Goal: Understand process/instructions

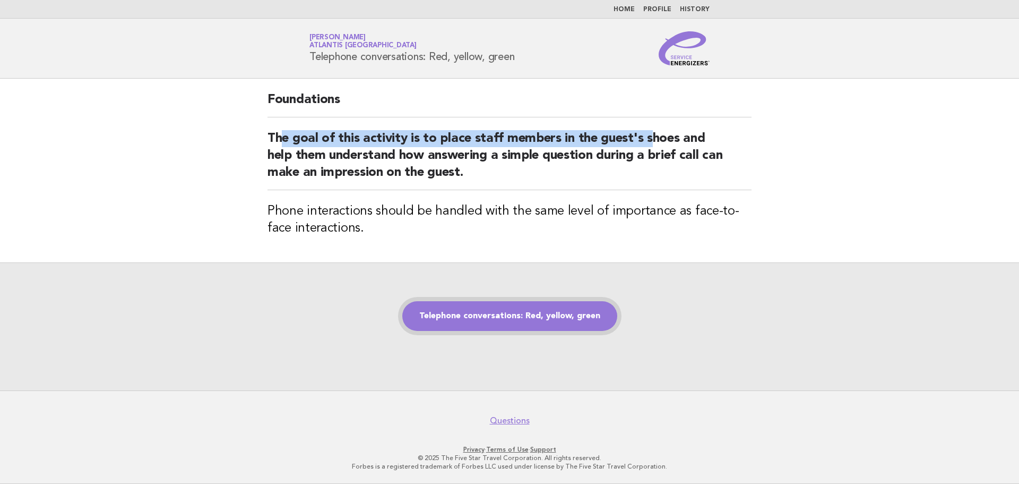
click at [538, 316] on link "Telephone conversations: Red, yellow, green" at bounding box center [509, 316] width 215 height 30
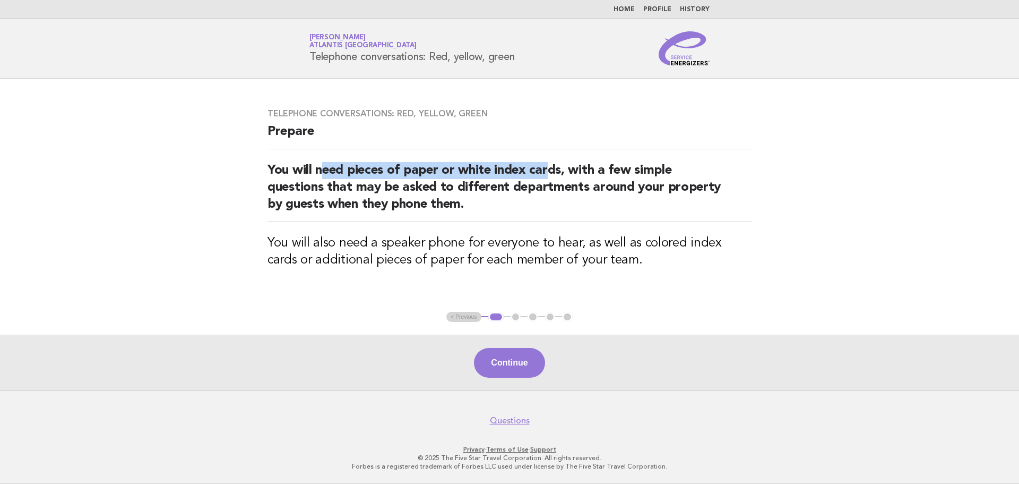
drag, startPoint x: 324, startPoint y: 167, endPoint x: 553, endPoint y: 171, distance: 229.4
click at [553, 171] on h2 "You will need pieces of paper or white index cards, with a few simple questions…" at bounding box center [510, 192] width 484 height 60
click at [618, 226] on div "Telephone conversations: Red, yellow, green Prepare You will need pieces of pap…" at bounding box center [510, 195] width 510 height 199
click at [504, 362] on button "Continue" at bounding box center [509, 363] width 71 height 30
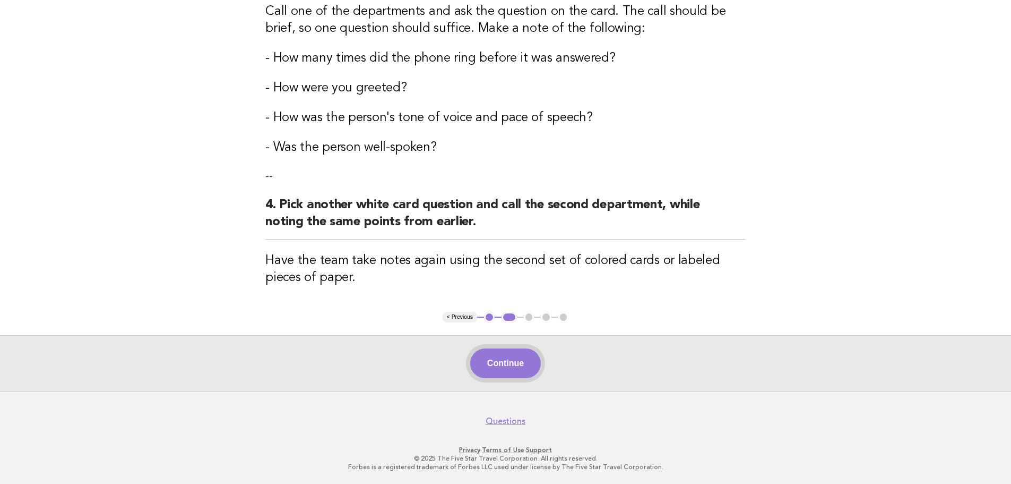
click at [511, 367] on button "Continue" at bounding box center [505, 363] width 71 height 30
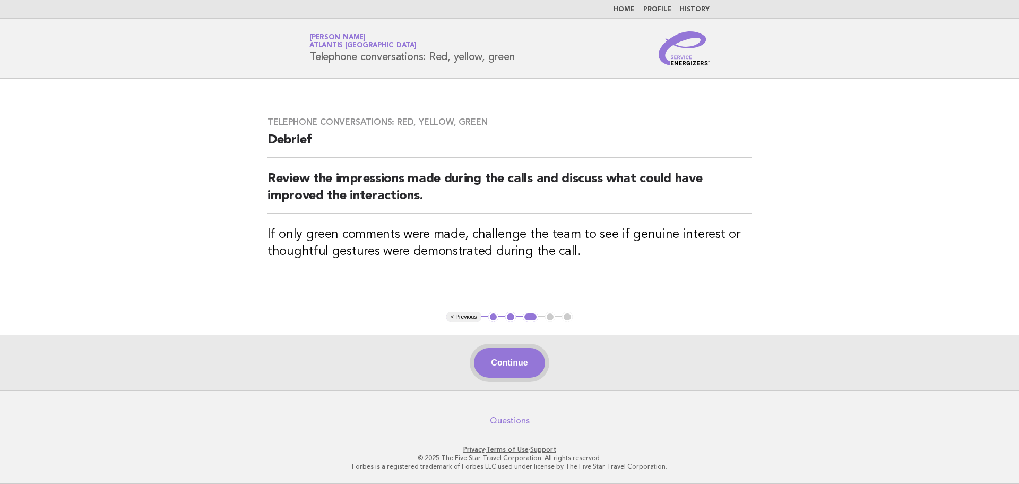
click at [496, 360] on button "Continue" at bounding box center [509, 363] width 71 height 30
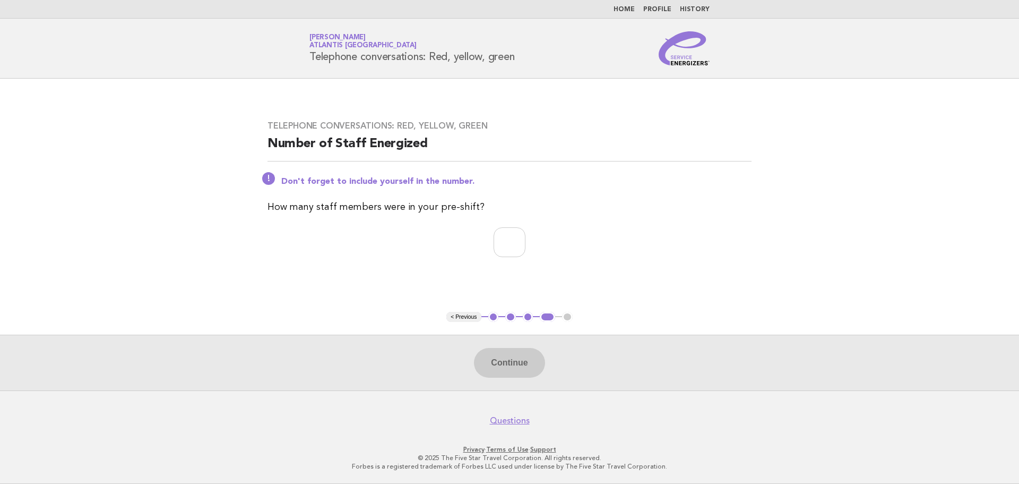
click at [465, 319] on button "< Previous" at bounding box center [463, 317] width 35 height 11
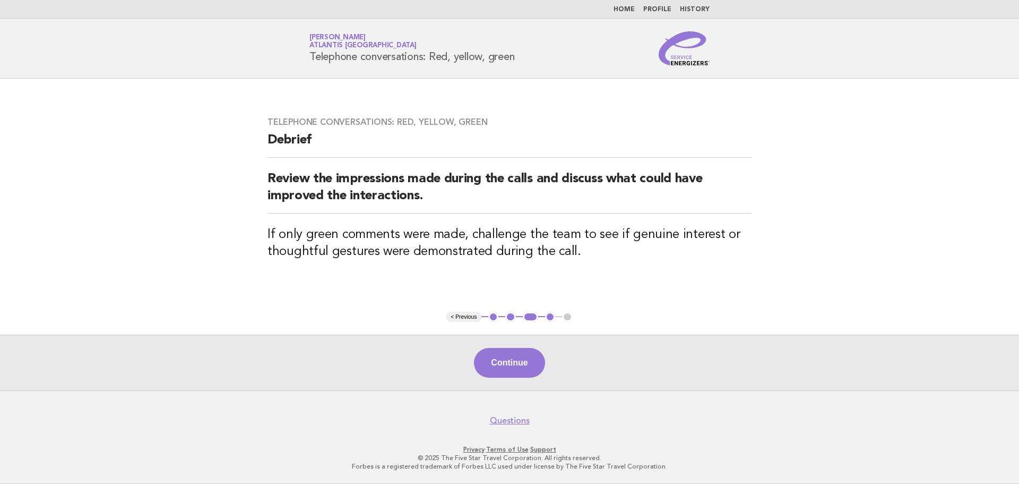
click at [467, 315] on button "< Previous" at bounding box center [463, 317] width 35 height 11
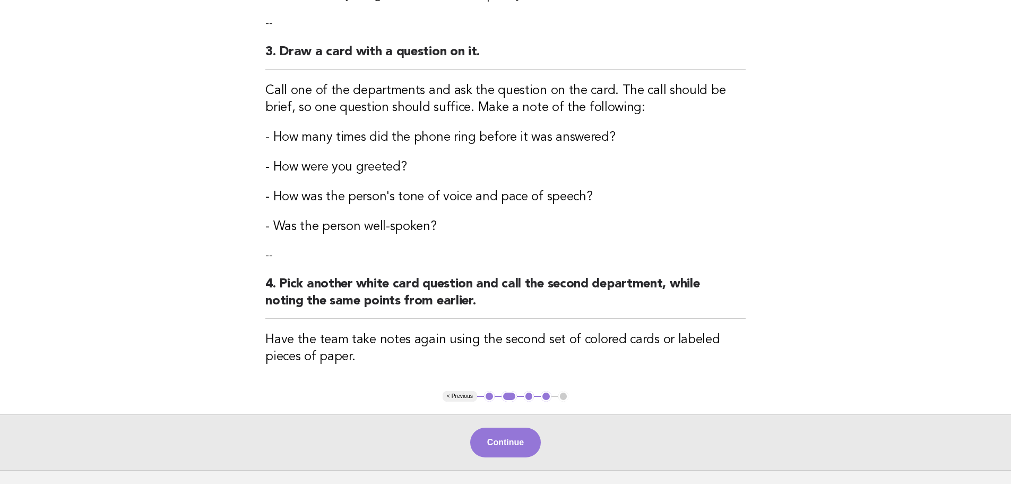
scroll to position [530, 0]
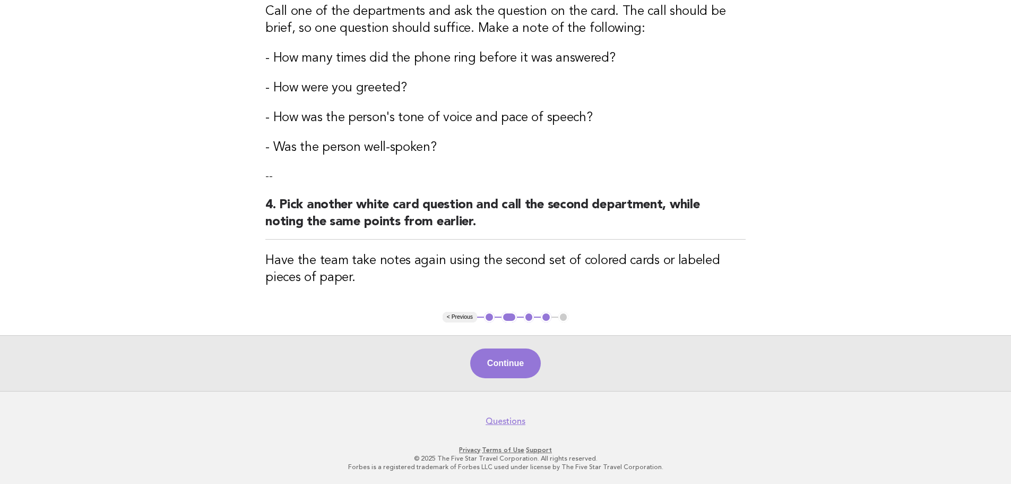
click at [463, 315] on button "< Previous" at bounding box center [460, 317] width 35 height 11
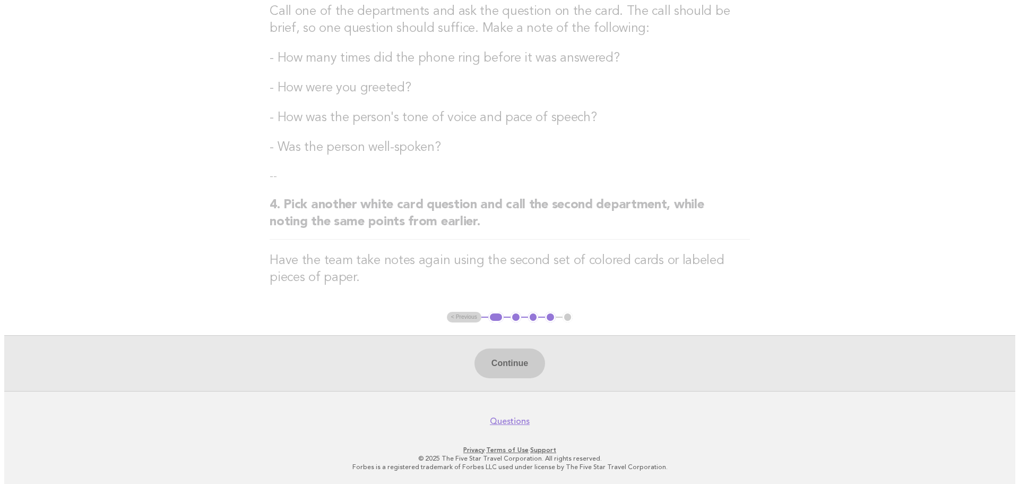
scroll to position [0, 0]
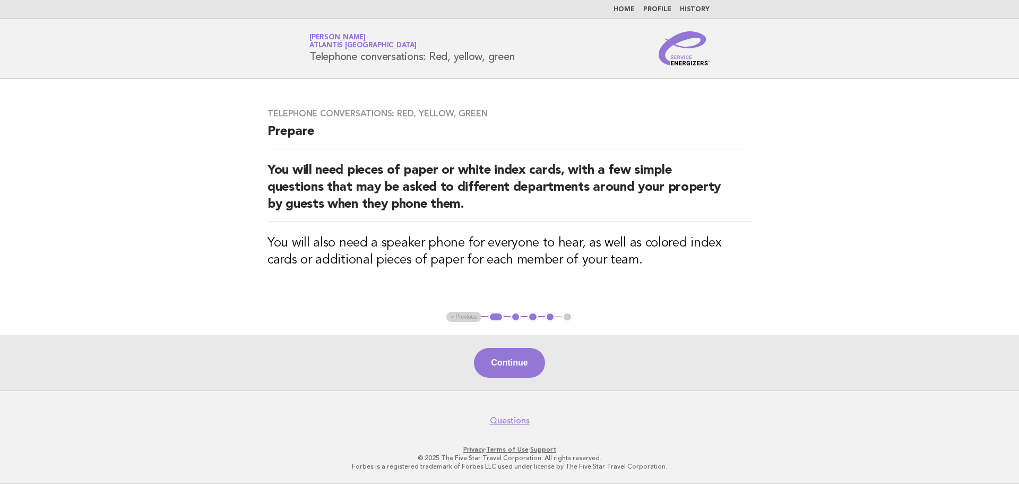
click at [462, 315] on ul "< Previous 1 2 3 4 5" at bounding box center [509, 317] width 126 height 11
